Goal: Information Seeking & Learning: Learn about a topic

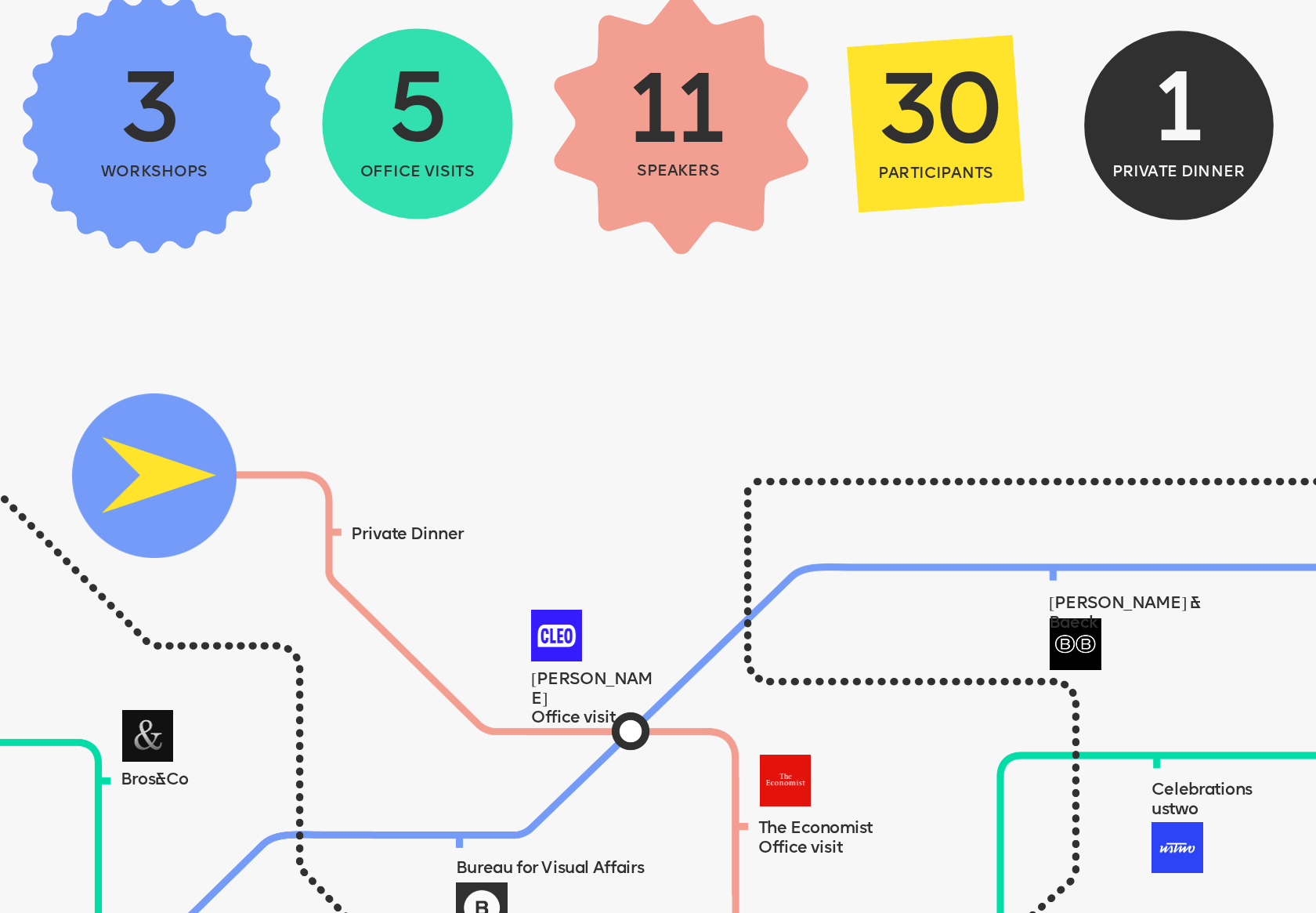
scroll to position [1001, 0]
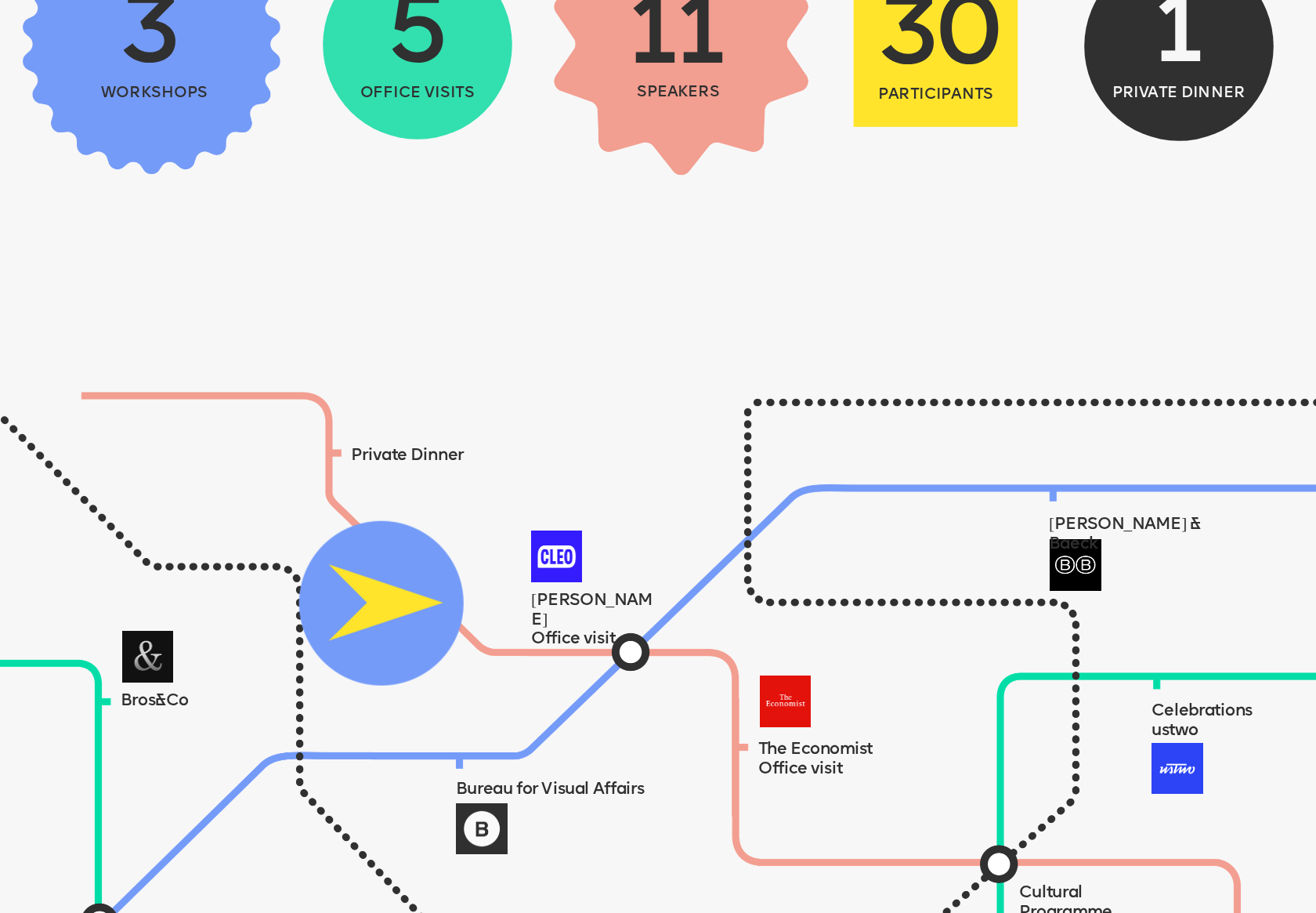
drag, startPoint x: 162, startPoint y: 397, endPoint x: 530, endPoint y: 644, distance: 443.2
click at [464, 644] on img at bounding box center [381, 603] width 164 height 164
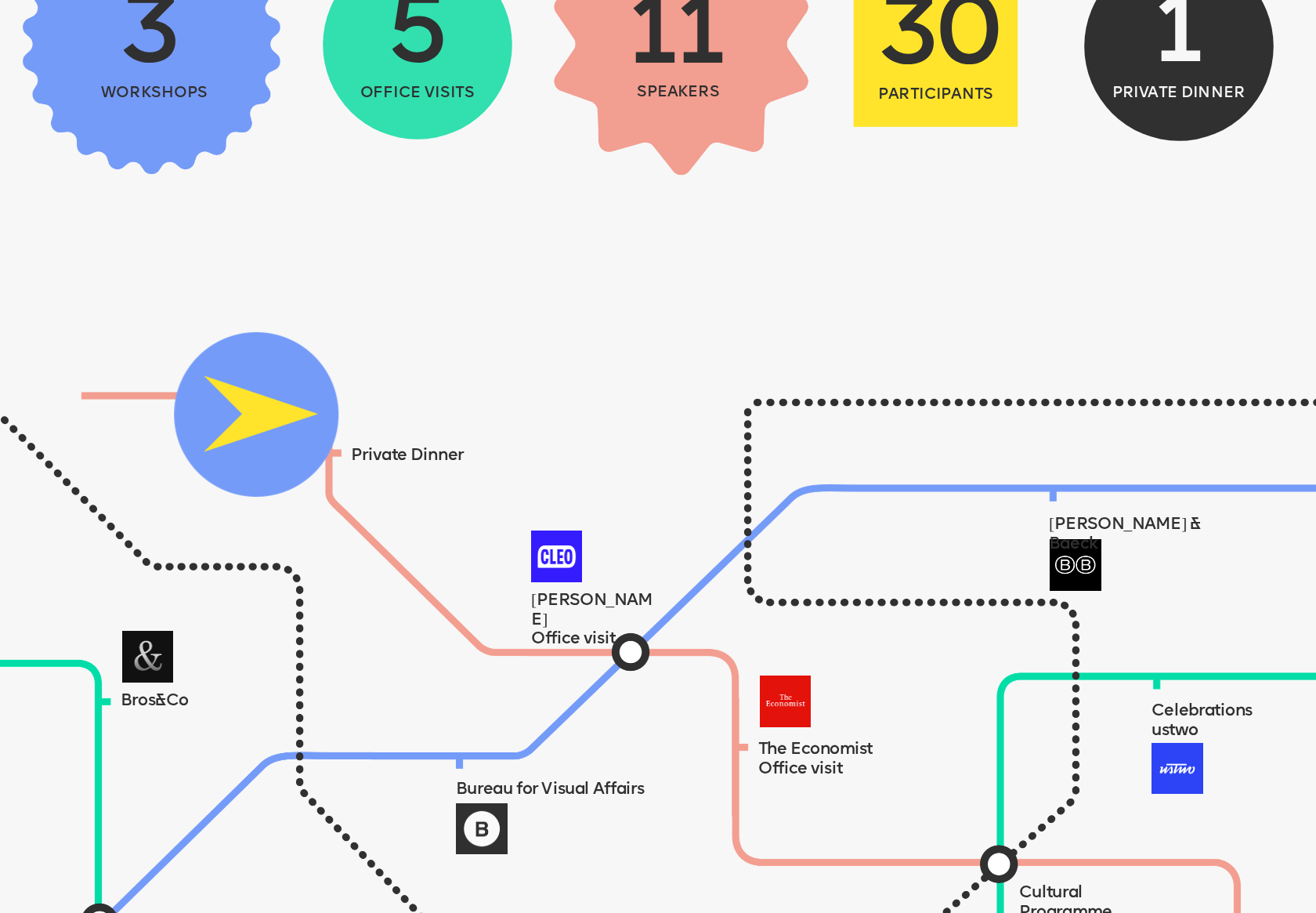
drag, startPoint x: 541, startPoint y: 647, endPoint x: 273, endPoint y: 412, distance: 356.4
click at [273, 412] on img at bounding box center [256, 414] width 164 height 164
click at [638, 656] on img at bounding box center [683, 781] width 1739 height 846
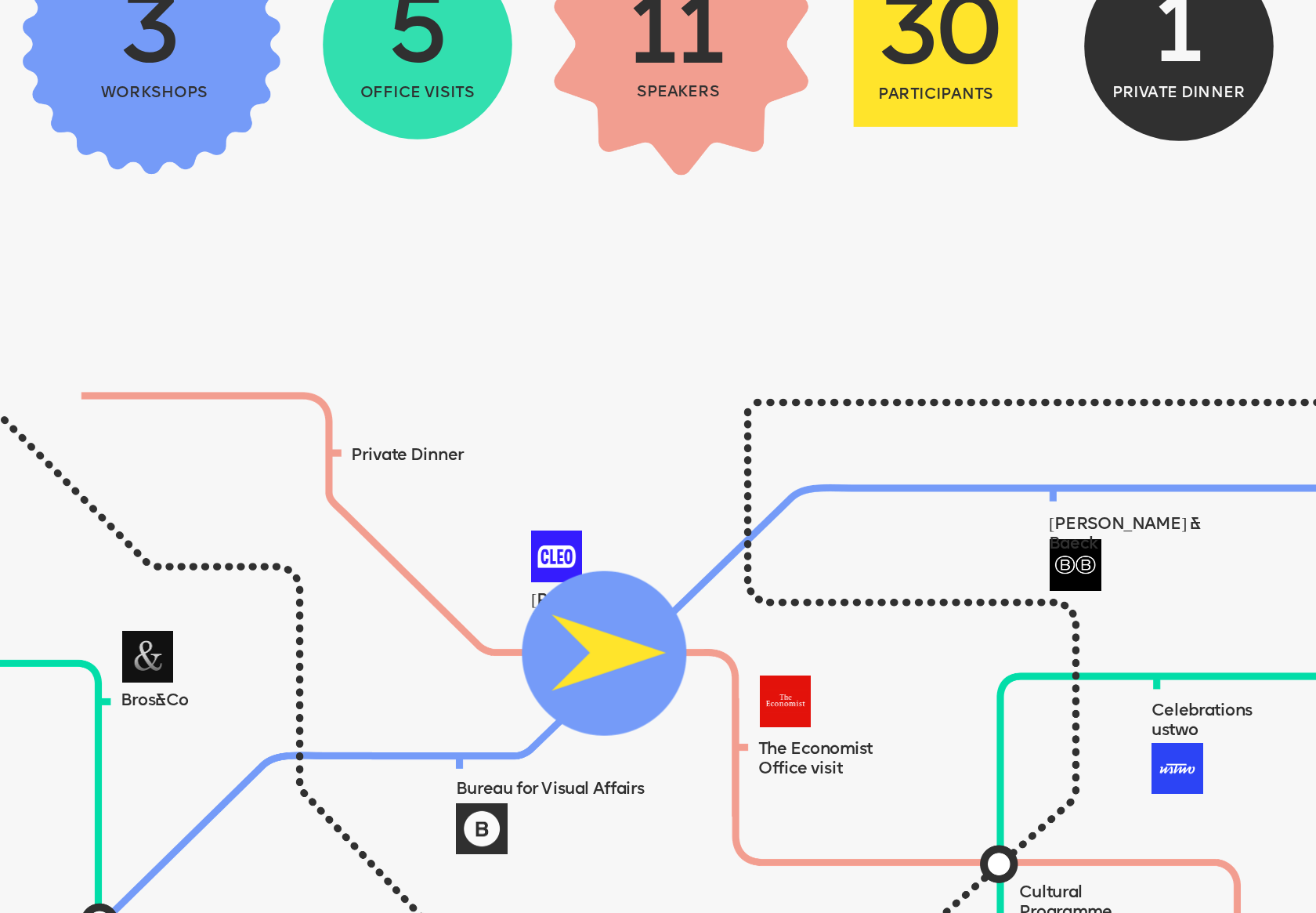
drag, startPoint x: 426, startPoint y: 525, endPoint x: 644, endPoint y: 666, distance: 259.6
click at [644, 666] on img at bounding box center [604, 653] width 164 height 164
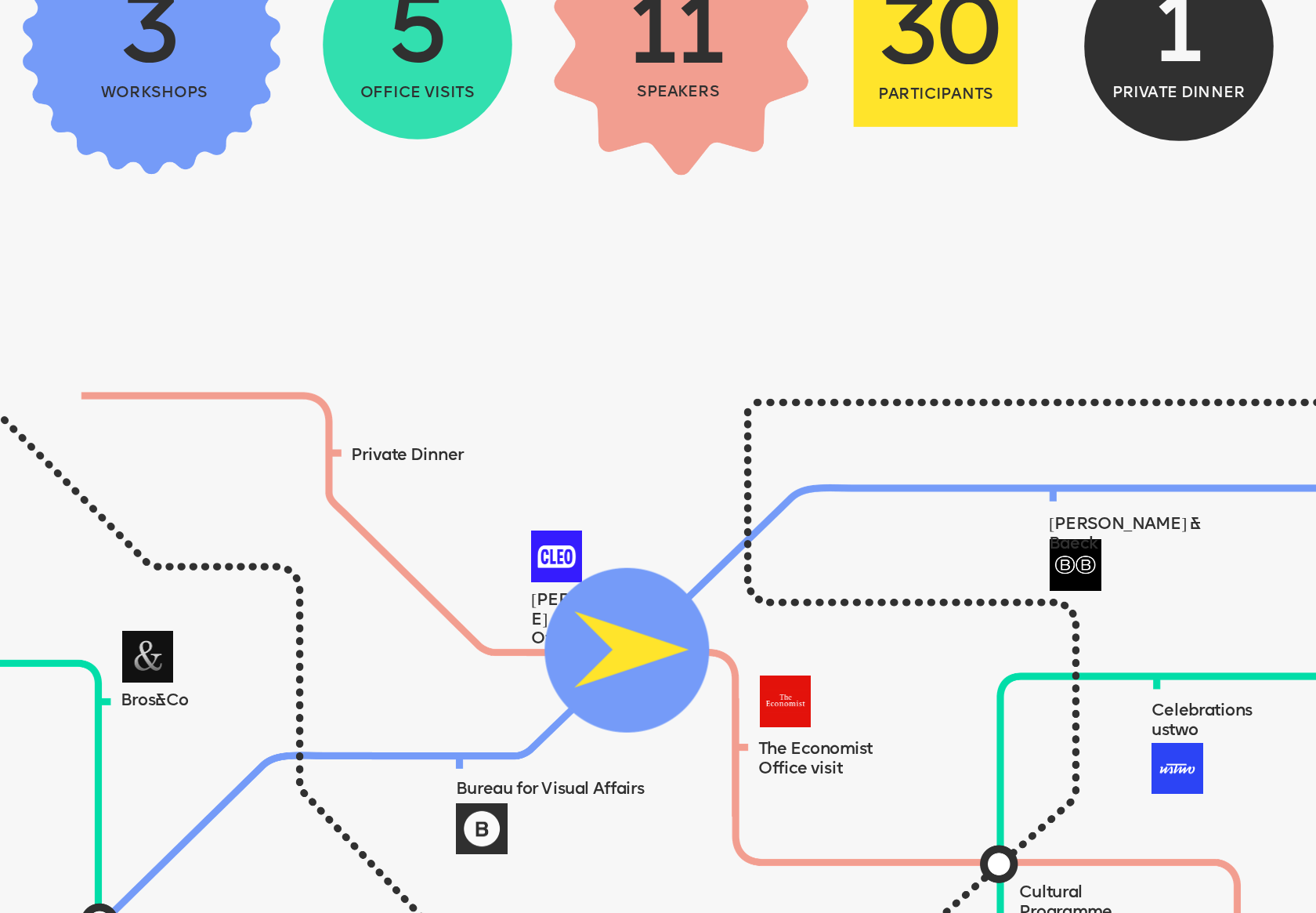
click at [646, 667] on img at bounding box center [627, 650] width 164 height 164
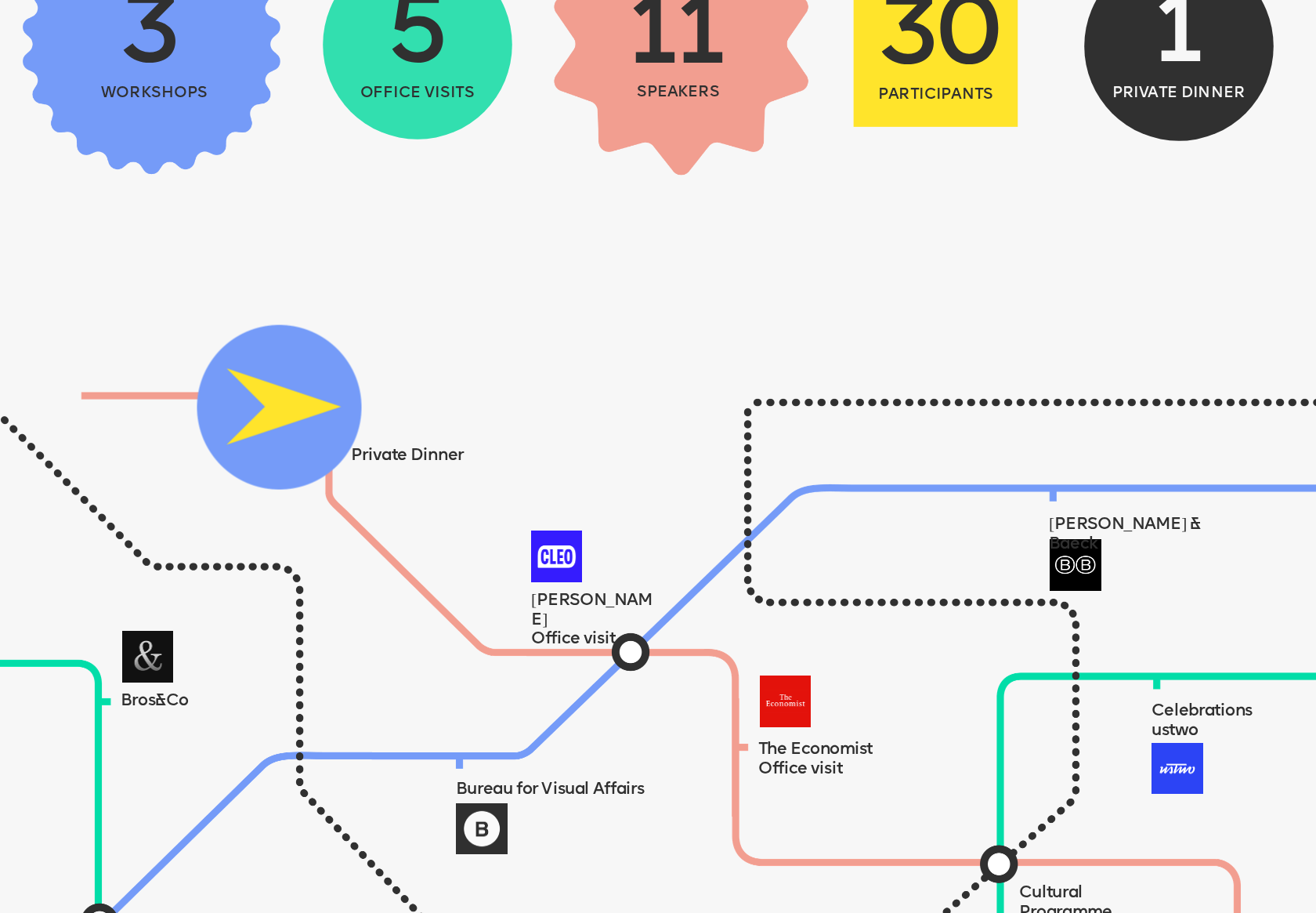
drag, startPoint x: 643, startPoint y: 666, endPoint x: 296, endPoint y: 420, distance: 425.4
click at [296, 420] on img at bounding box center [279, 407] width 164 height 164
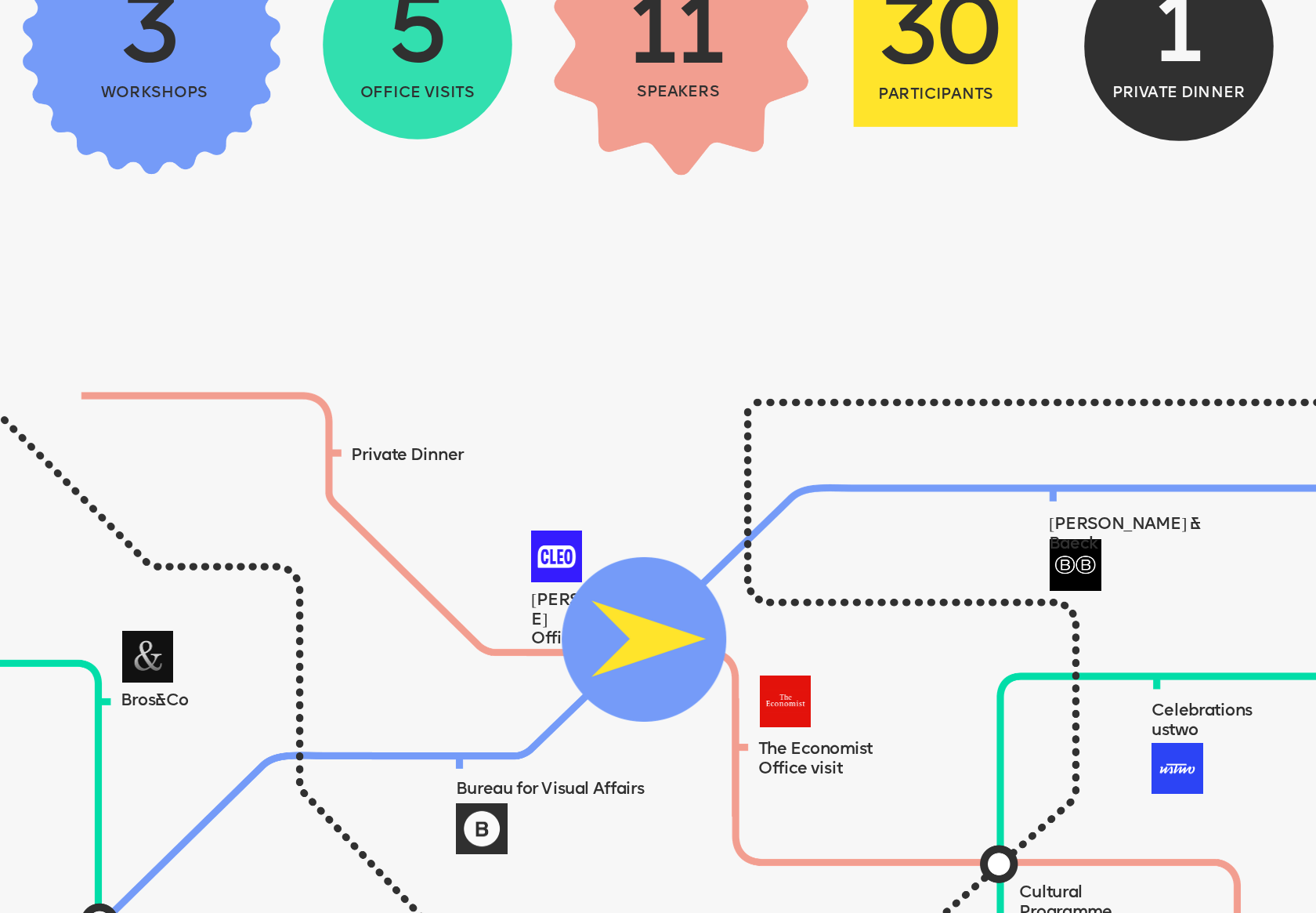
drag, startPoint x: 295, startPoint y: 416, endPoint x: 637, endPoint y: 658, distance: 419.0
click at [637, 658] on img at bounding box center [643, 639] width 164 height 164
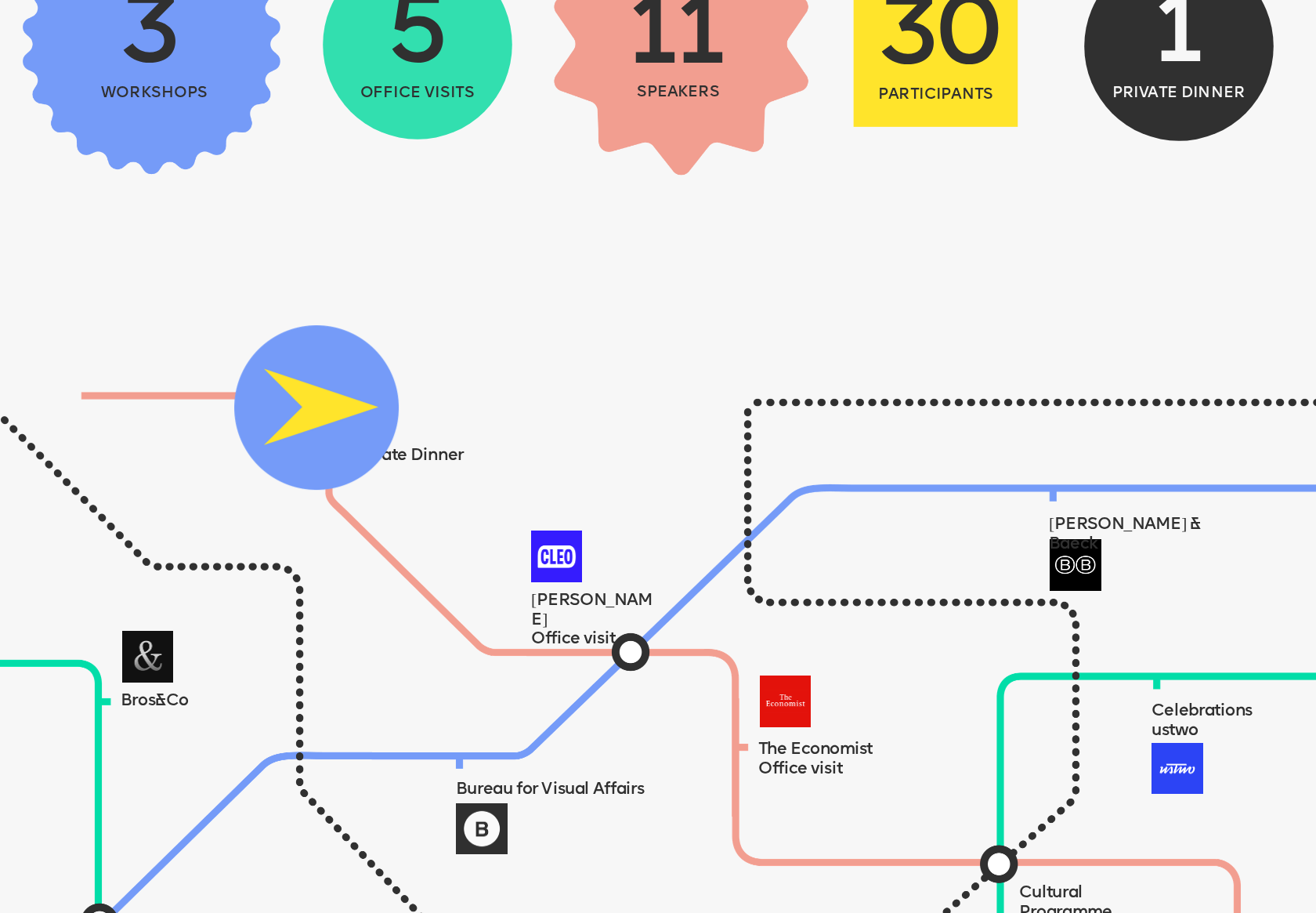
drag, startPoint x: 635, startPoint y: 652, endPoint x: 331, endPoint y: 419, distance: 383.0
click at [331, 417] on img at bounding box center [316, 407] width 164 height 164
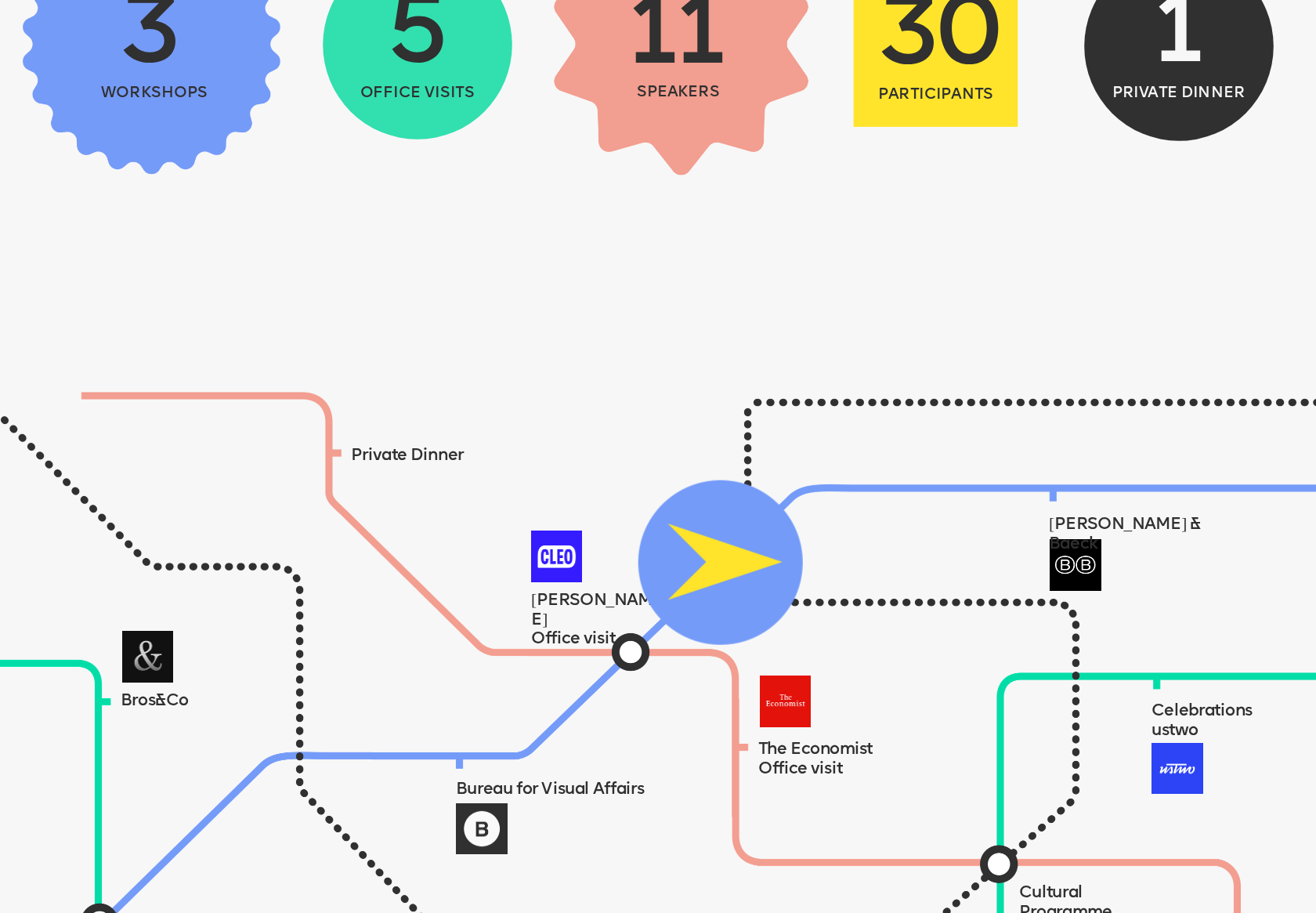
drag, startPoint x: 426, startPoint y: 478, endPoint x: 892, endPoint y: 647, distance: 495.7
click at [803, 645] on img at bounding box center [720, 563] width 164 height 164
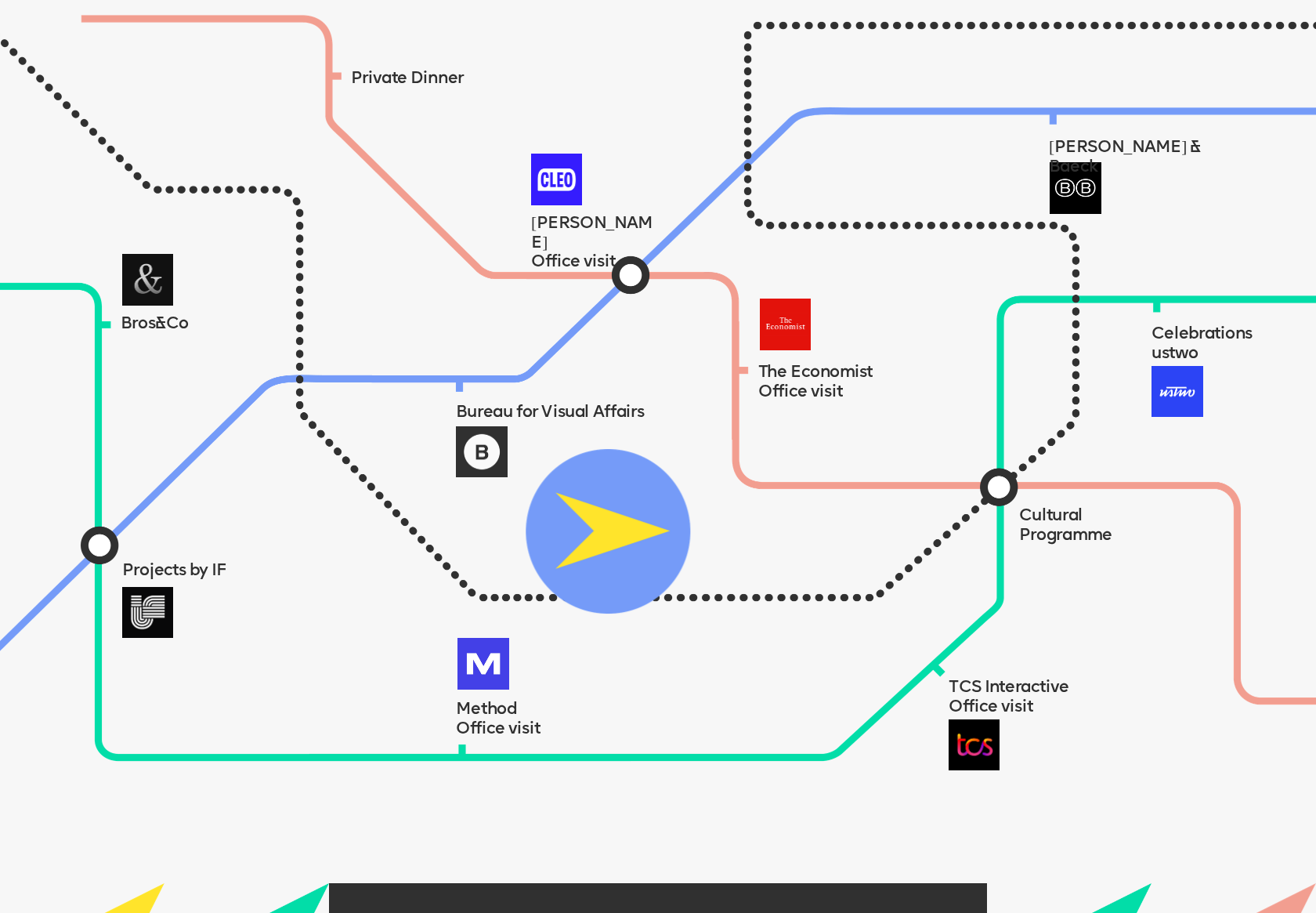
drag, startPoint x: 770, startPoint y: 412, endPoint x: 325, endPoint y: 609, distance: 486.7
click at [526, 609] on img at bounding box center [608, 531] width 164 height 164
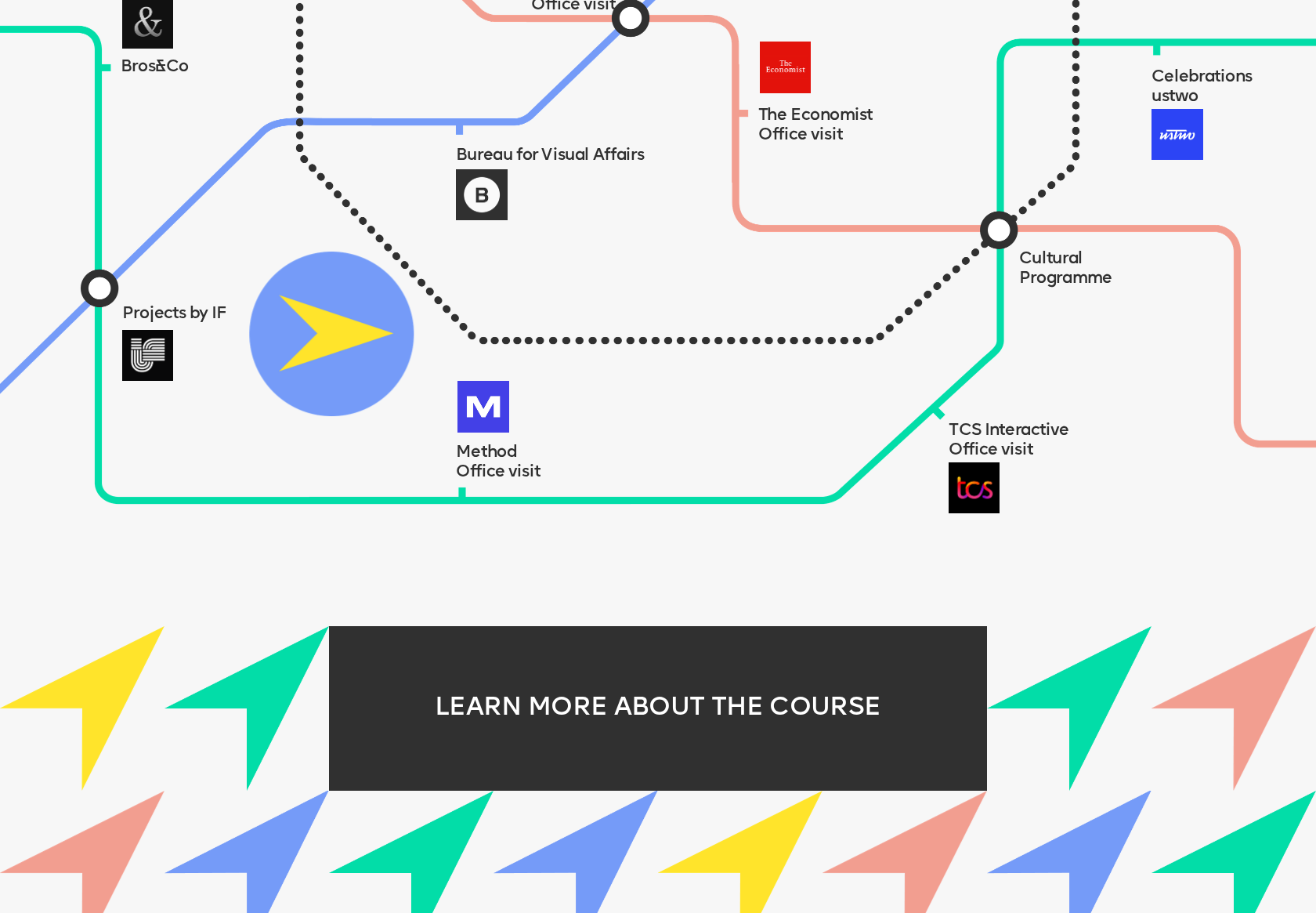
scroll to position [1678, 0]
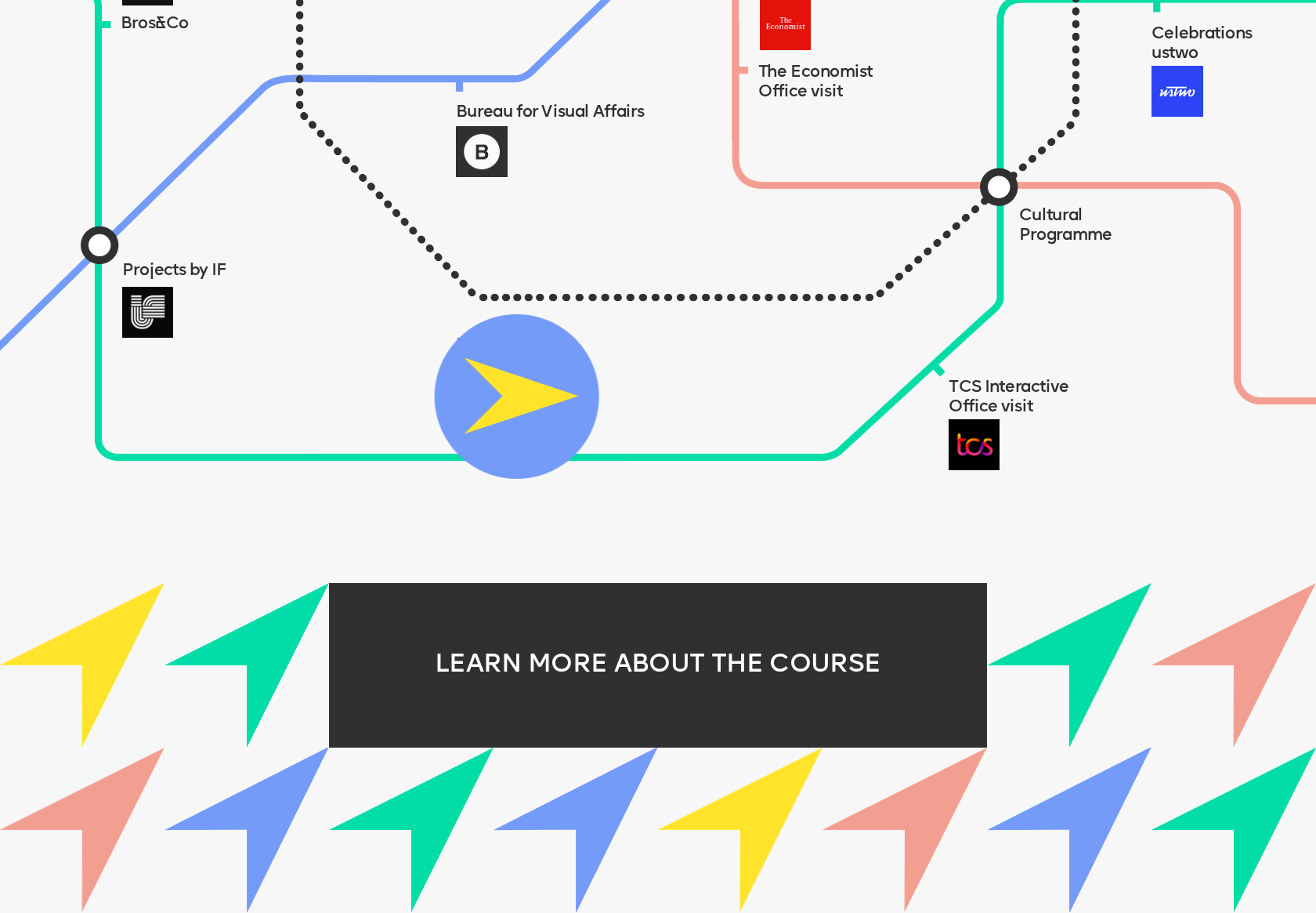
drag, startPoint x: 326, startPoint y: 280, endPoint x: 510, endPoint y: 216, distance: 194.8
click at [510, 315] on img at bounding box center [516, 397] width 164 height 164
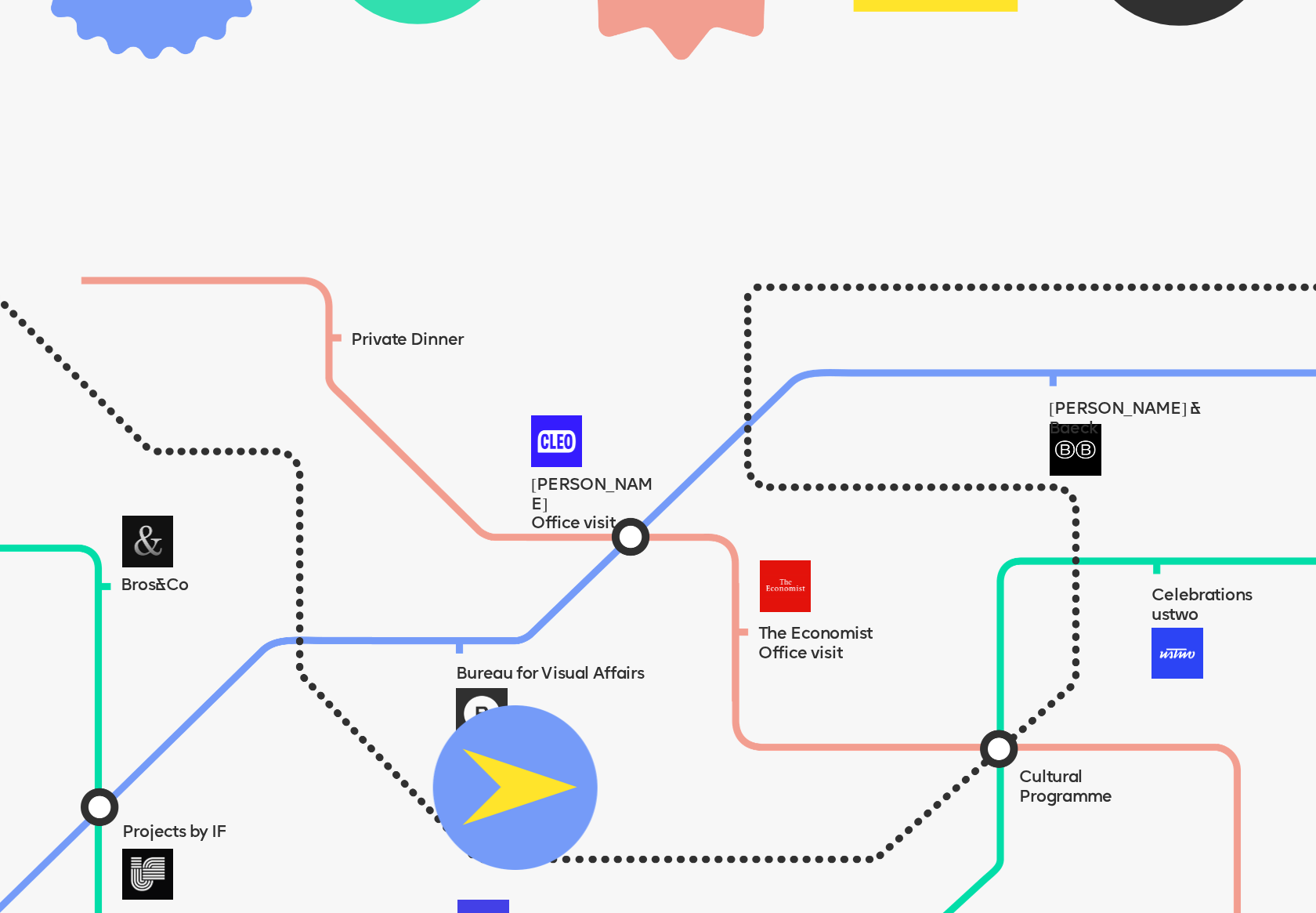
scroll to position [0, 0]
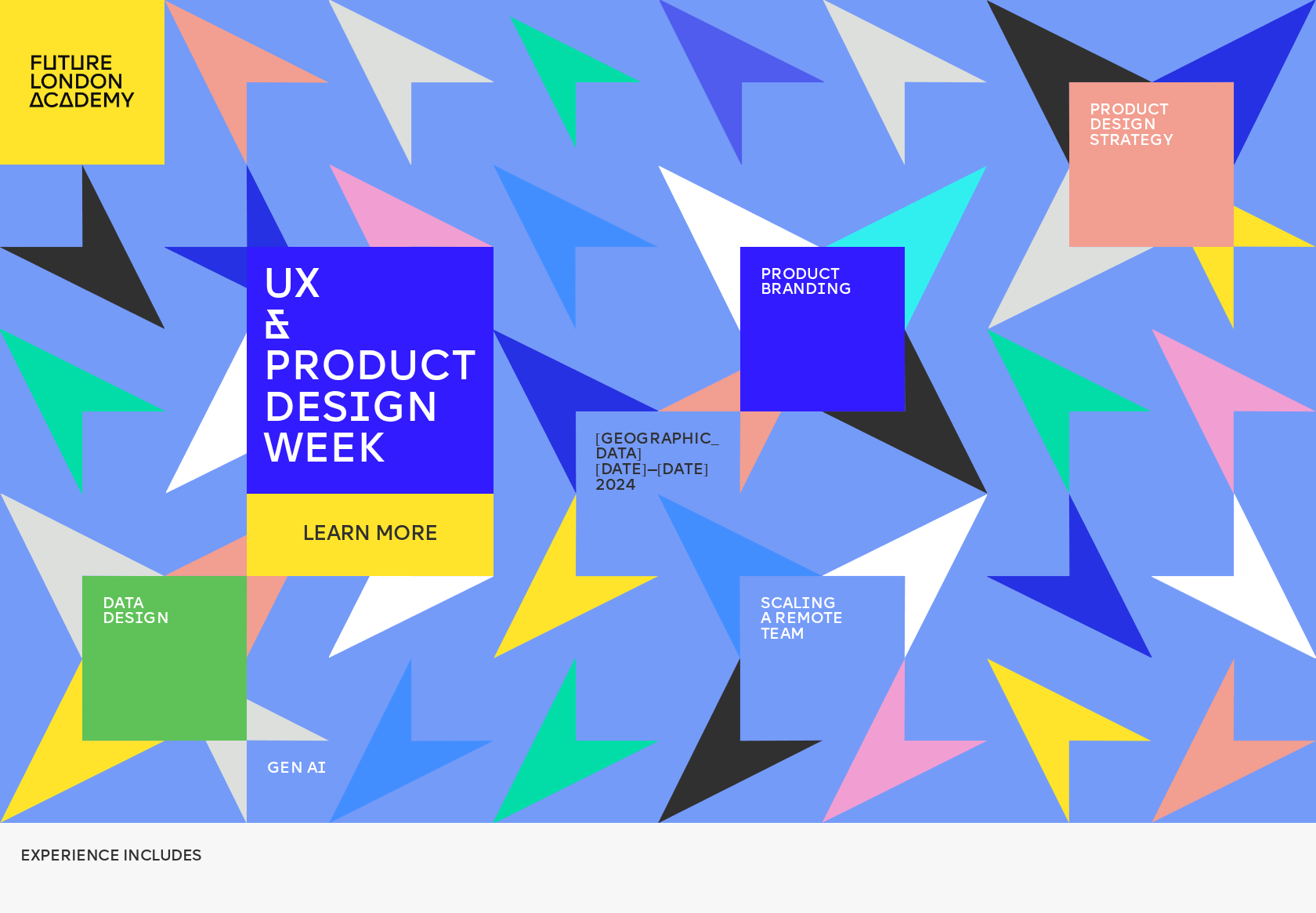
click at [573, 74] on img at bounding box center [576, 83] width 132 height 132
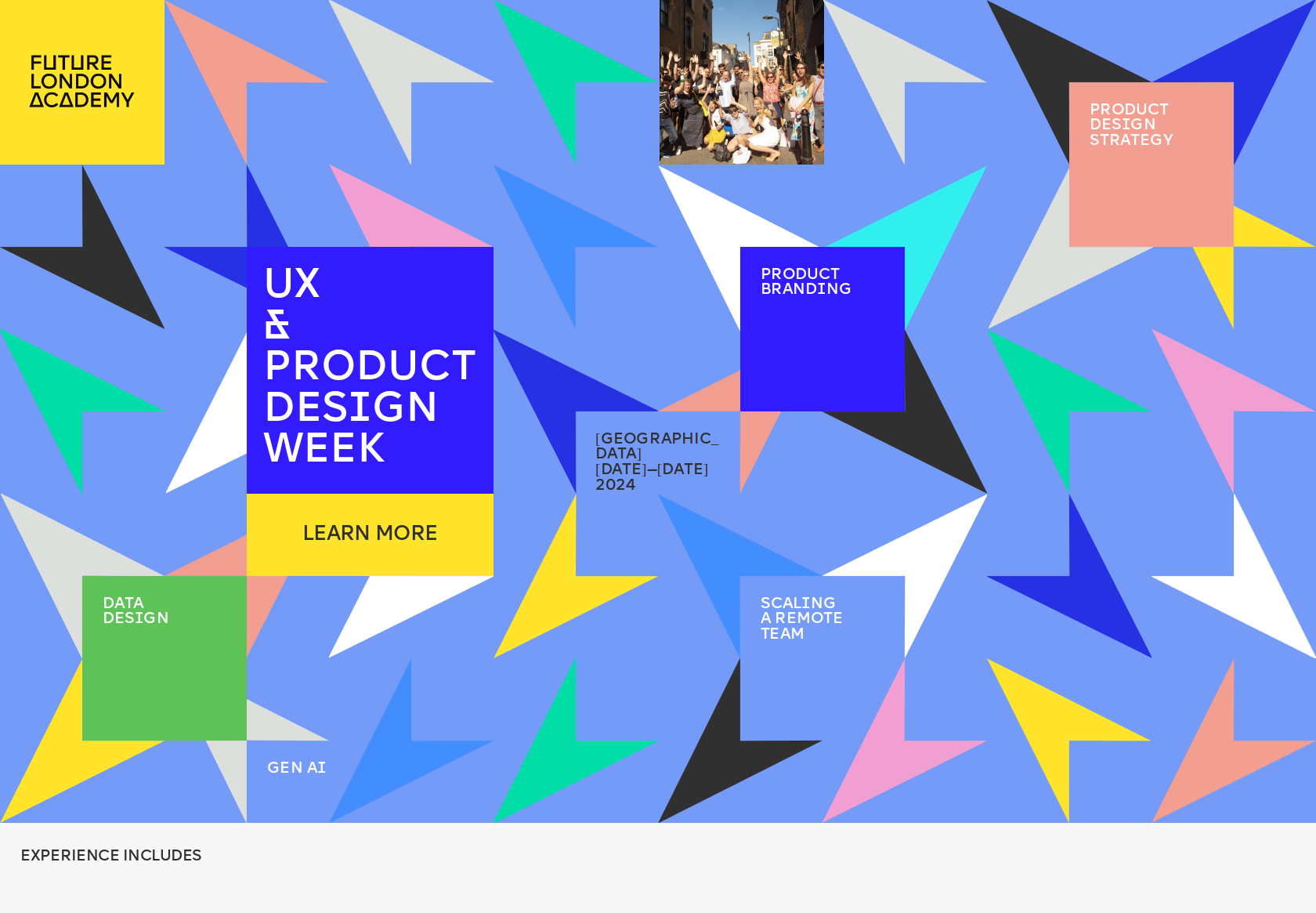
click at [828, 300] on div at bounding box center [822, 329] width 164 height 164
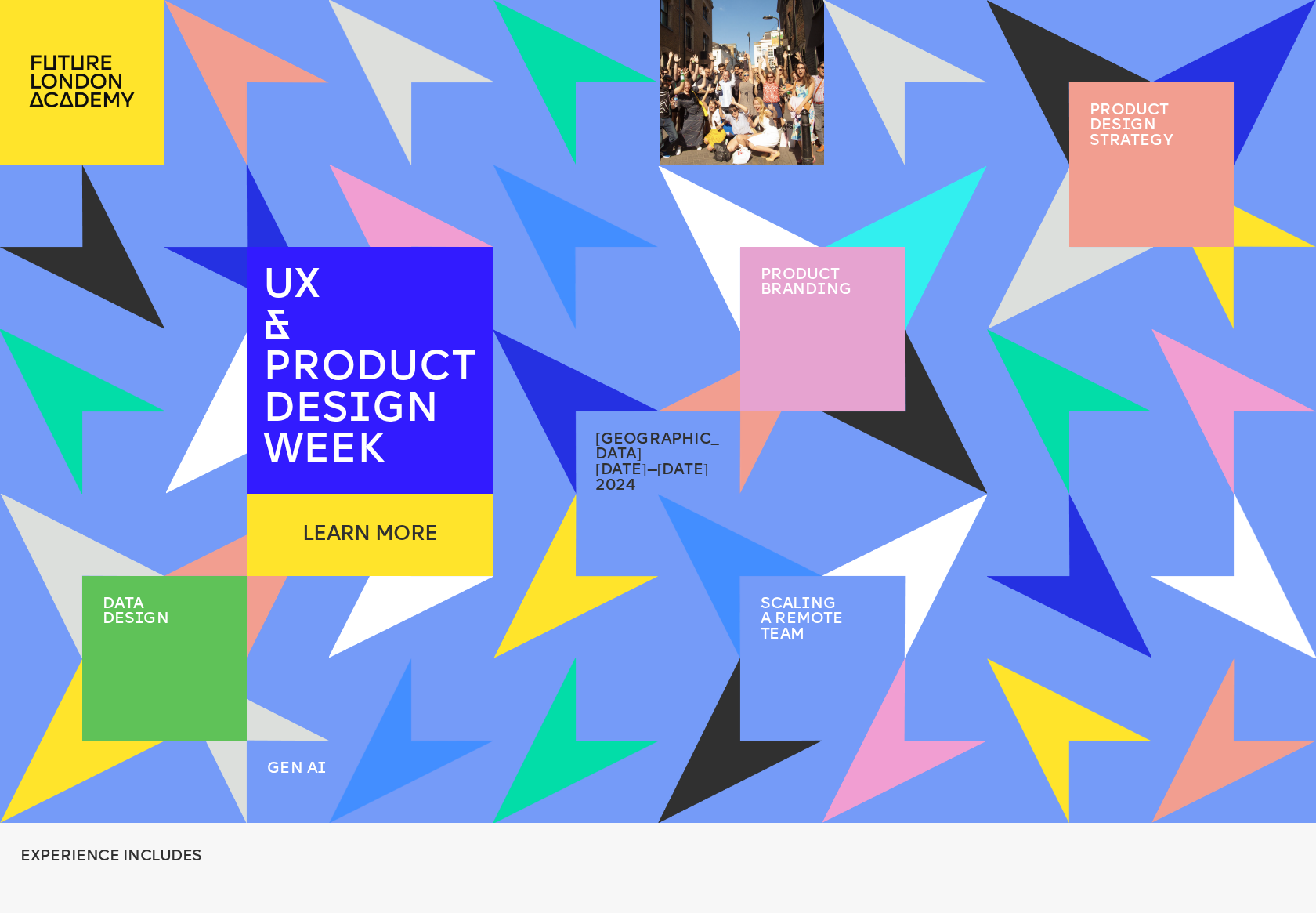
click at [812, 290] on span "Product brand i ng" at bounding box center [806, 282] width 91 height 30
